Goal: Information Seeking & Learning: Understand process/instructions

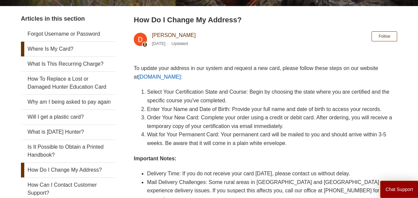
scroll to position [101, 0]
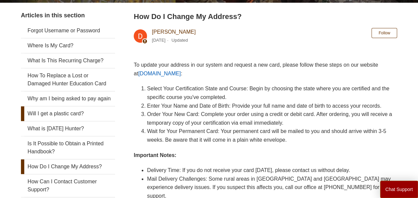
click at [72, 121] on link "Will I get a plastic card?" at bounding box center [68, 113] width 94 height 15
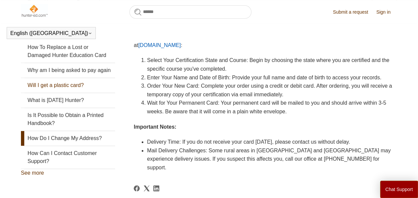
scroll to position [116, 0]
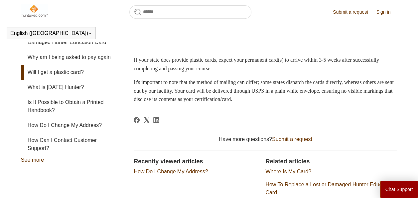
scroll to position [181, 0]
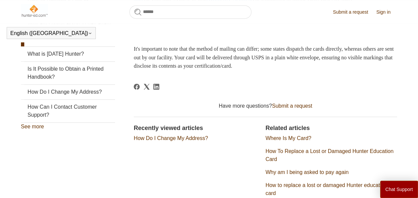
click at [163, 141] on link "How Do I Change My Address?" at bounding box center [171, 138] width 74 height 6
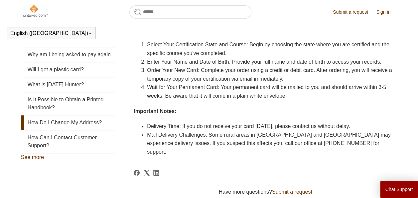
scroll to position [166, 0]
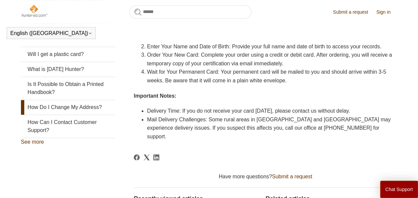
click at [88, 114] on link "How Do I Change My Address?" at bounding box center [68, 107] width 94 height 15
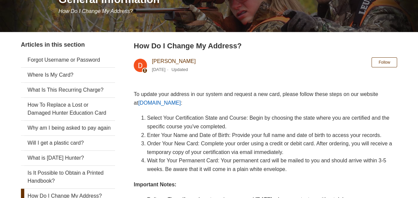
scroll to position [100, 0]
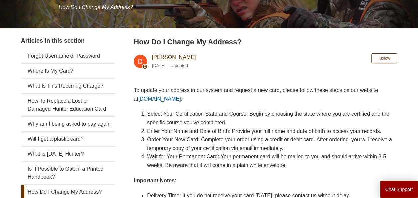
click at [164, 99] on link "[DOMAIN_NAME]" at bounding box center [159, 99] width 43 height 6
